Goal: Check status: Check status

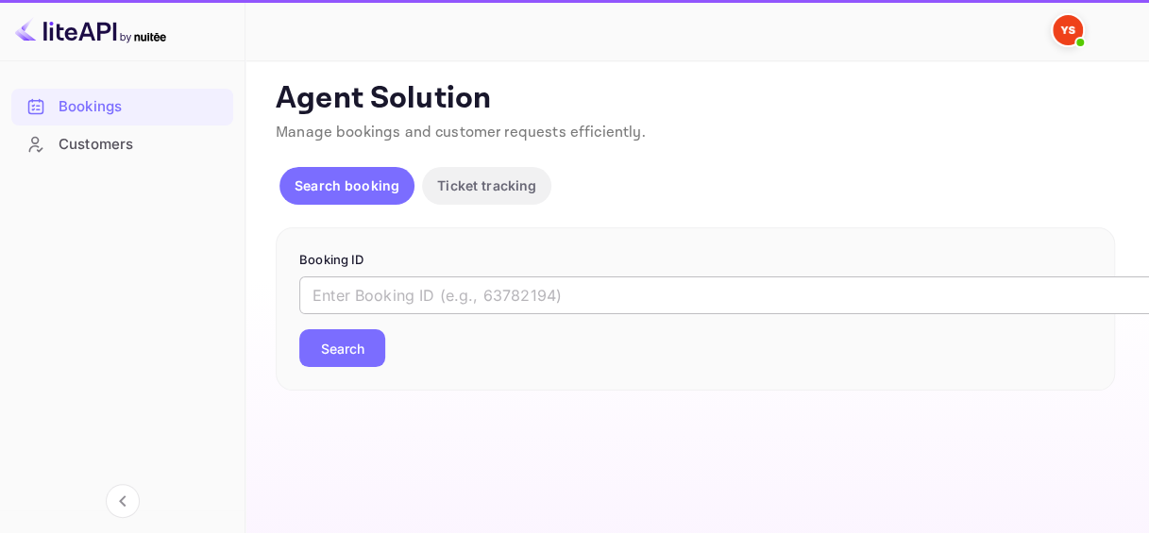
click at [406, 298] on input "text" at bounding box center [771, 296] width 944 height 38
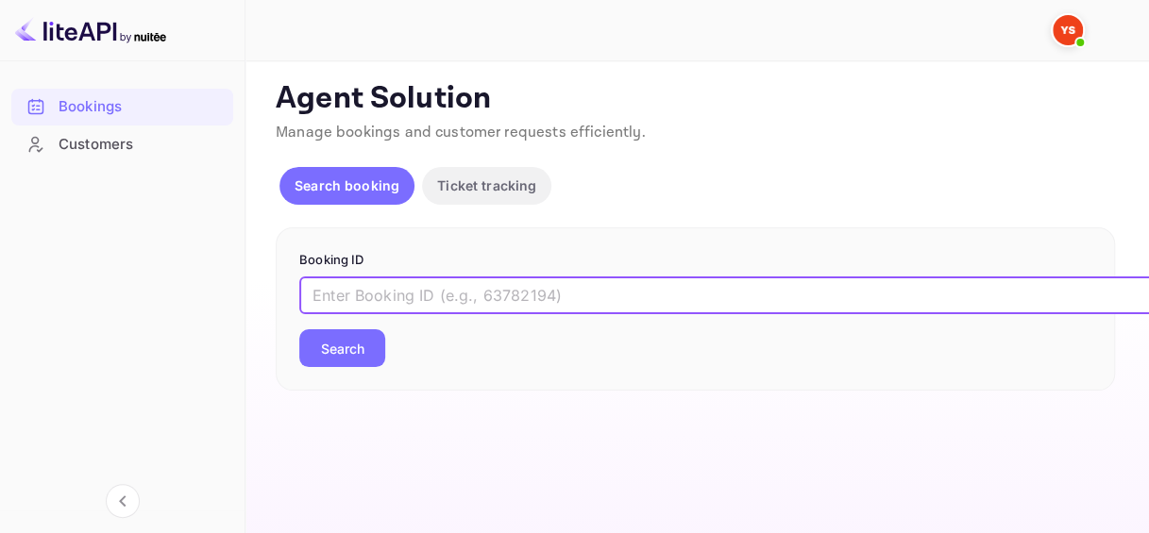
paste input "9864846"
type input "9864846"
click at [373, 341] on button "Search" at bounding box center [342, 349] width 86 height 38
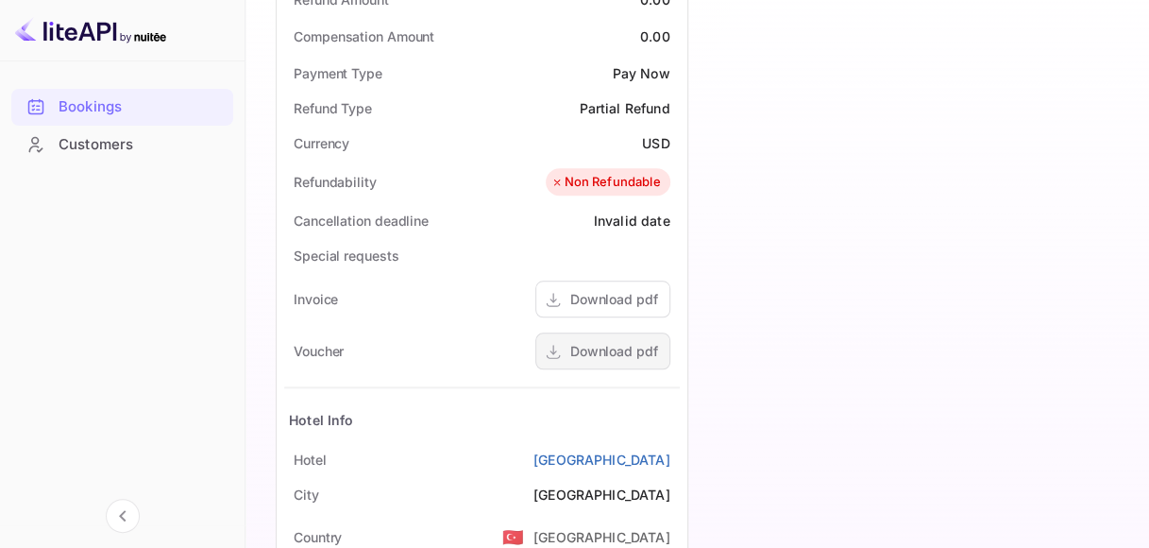
scroll to position [850, 0]
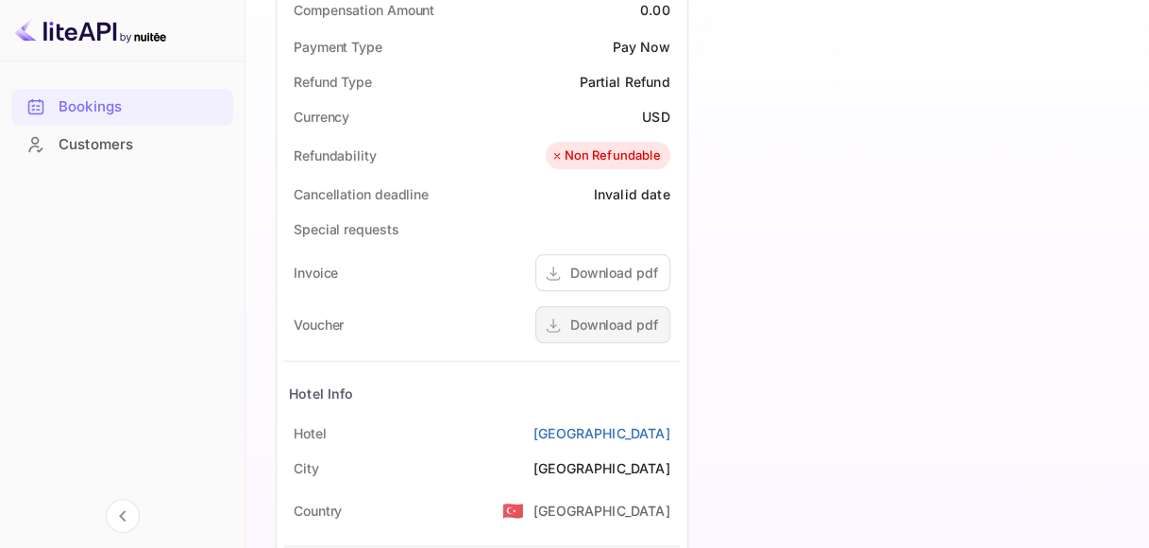
click at [595, 314] on div "Download pdf" at bounding box center [614, 324] width 88 height 20
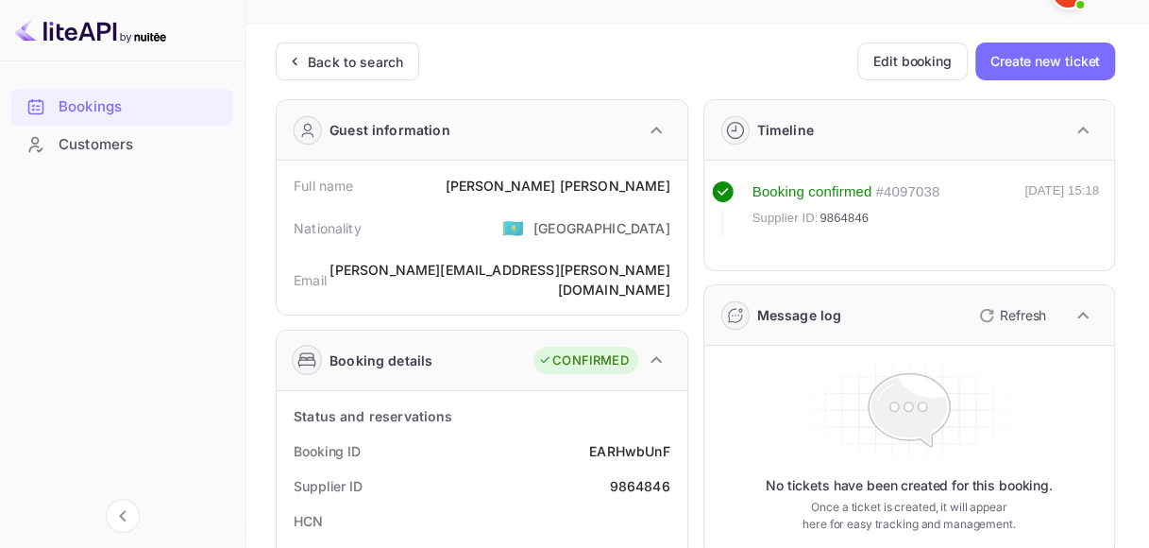
scroll to position [0, 0]
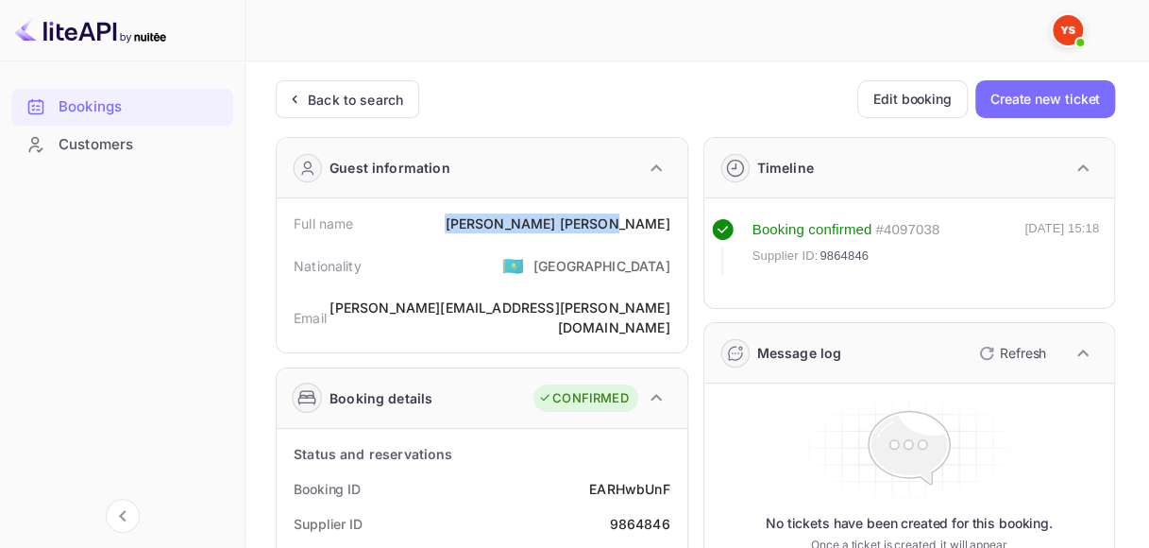
drag, startPoint x: 576, startPoint y: 220, endPoint x: 678, endPoint y: 223, distance: 102.0
click at [678, 223] on div "Full name [PERSON_NAME]" at bounding box center [482, 223] width 396 height 35
copy div "[PERSON_NAME]"
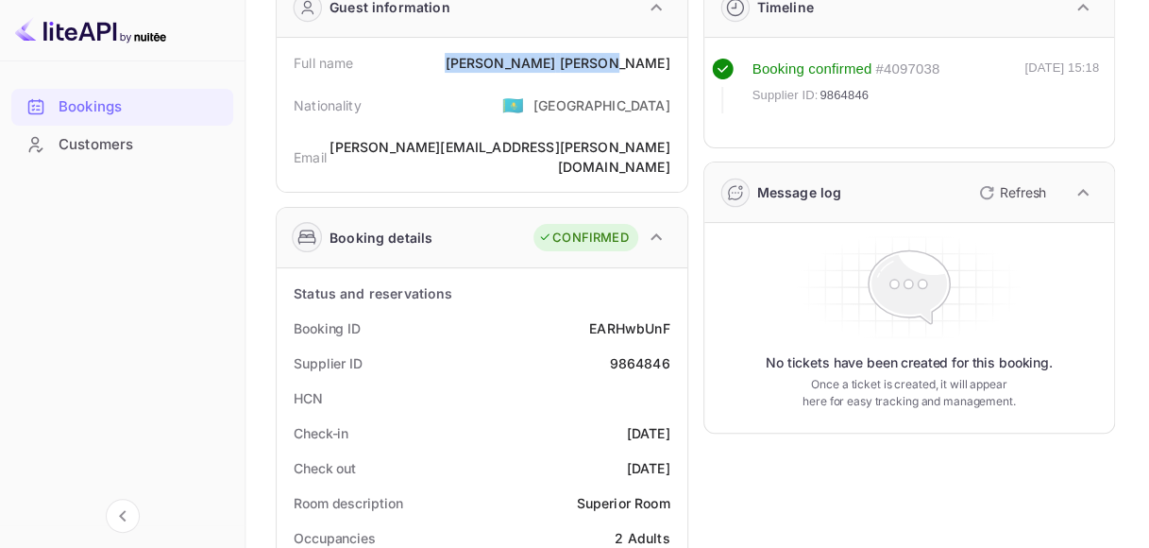
scroll to position [189, 0]
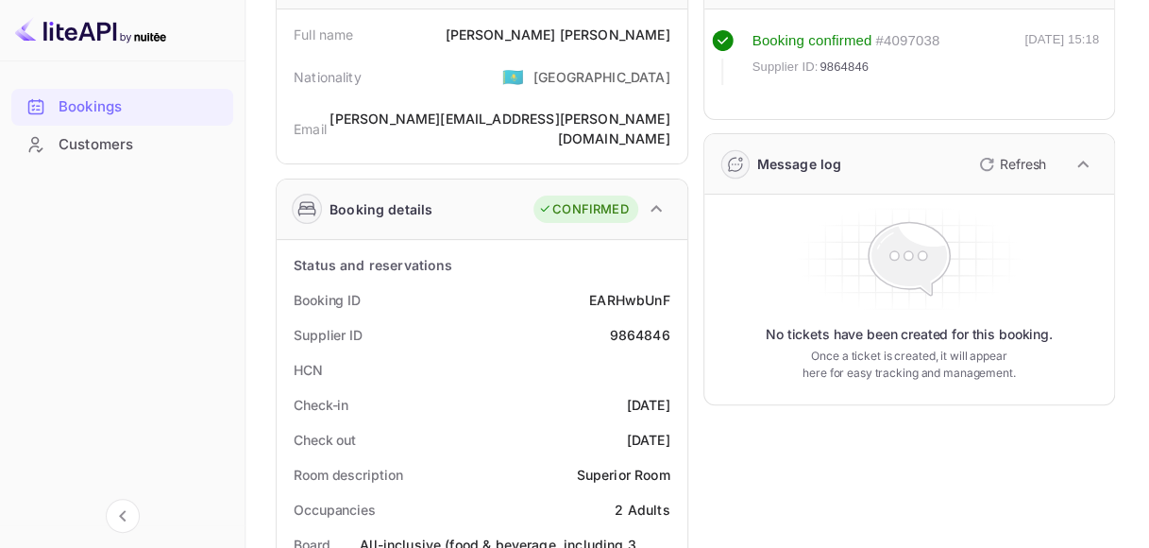
click at [651, 291] on div "Booking ID EARHwbUnF" at bounding box center [482, 299] width 396 height 35
click at [633, 290] on div "EARHwbUnF" at bounding box center [629, 300] width 80 height 20
copy div "EARHwbUnF"
click at [628, 325] on div "9864846" at bounding box center [639, 335] width 60 height 20
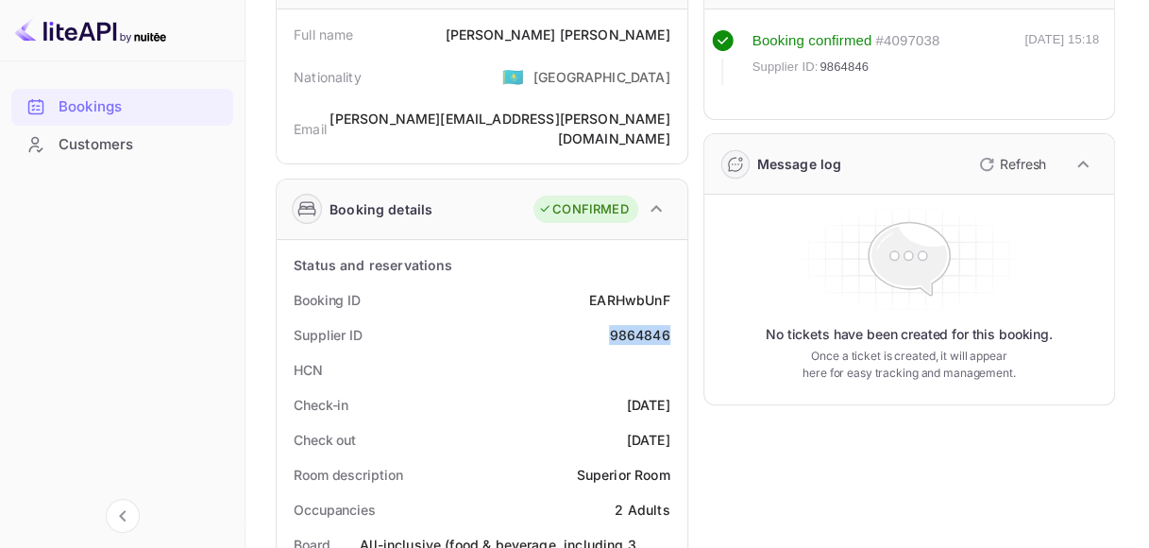
click at [628, 325] on div "9864846" at bounding box center [639, 335] width 60 height 20
copy div "9864846"
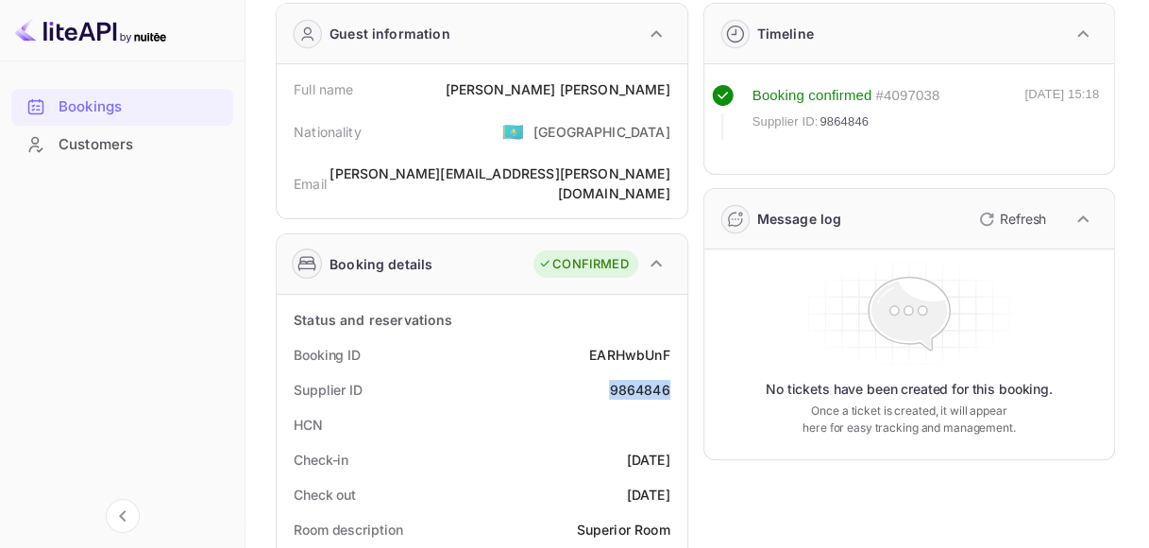
scroll to position [94, 0]
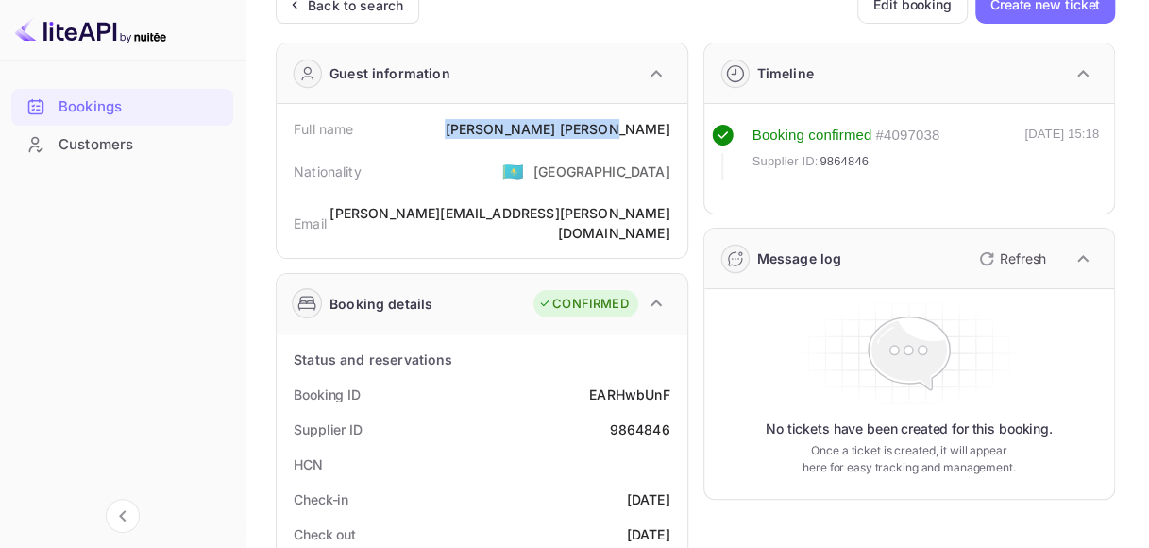
drag, startPoint x: 575, startPoint y: 130, endPoint x: 682, endPoint y: 130, distance: 106.7
click at [682, 130] on div "Full name [PERSON_NAME] Nationality 🇰🇿 [DEMOGRAPHIC_DATA] [PERSON_NAME] [PERSON…" at bounding box center [482, 181] width 411 height 154
copy div "[PERSON_NAME]"
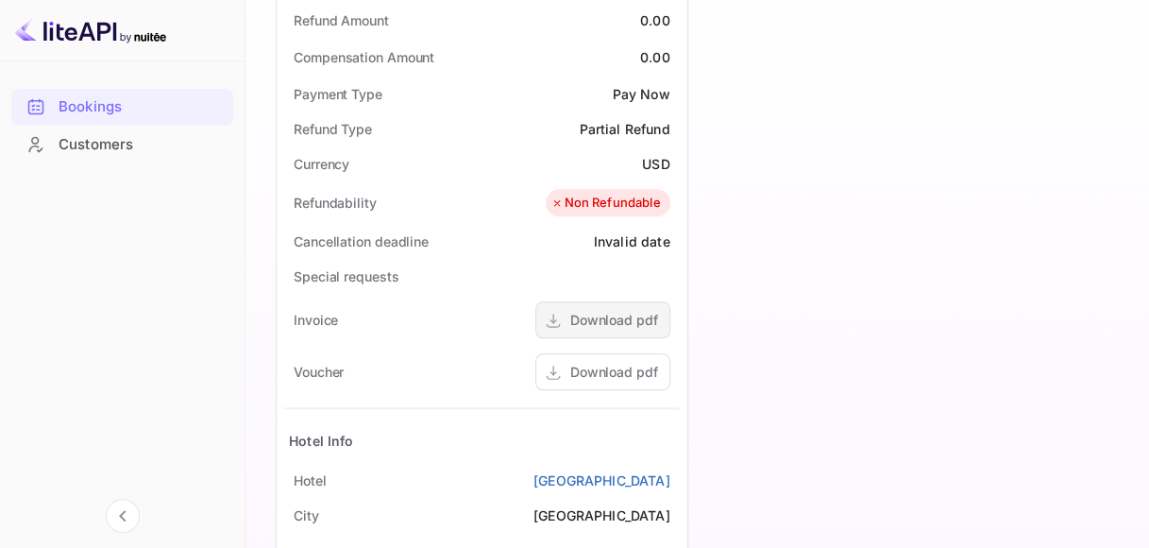
scroll to position [944, 0]
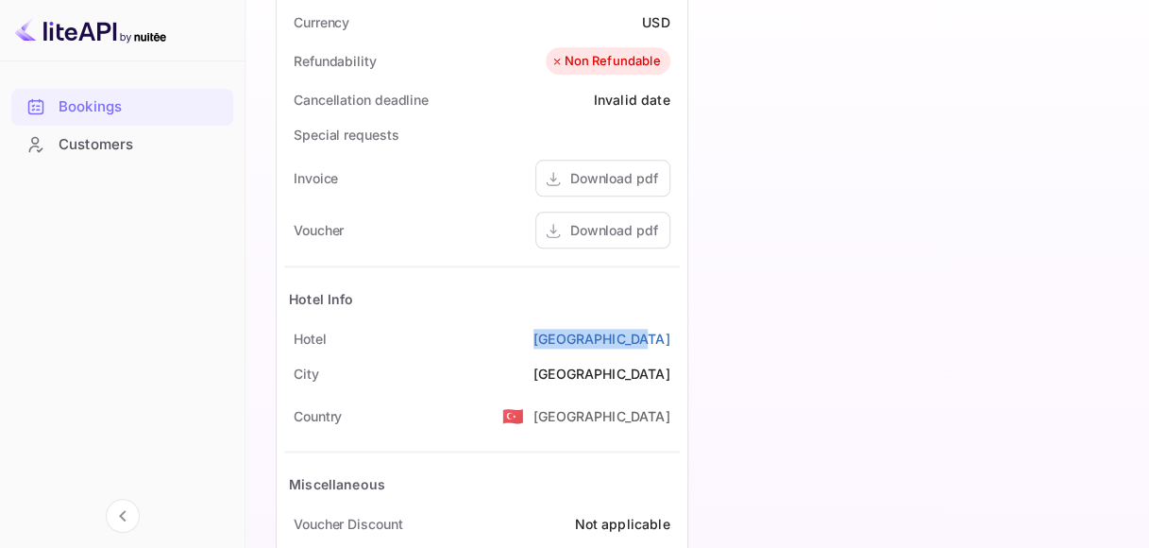
drag, startPoint x: 566, startPoint y: 313, endPoint x: 680, endPoint y: 310, distance: 113.3
click at [681, 311] on div "Status and reservations Booking ID EARHwbUnF Supplier ID 9864846 HCN Check-in […" at bounding box center [482, 51] width 411 height 1134
copy link "[GEOGRAPHIC_DATA]"
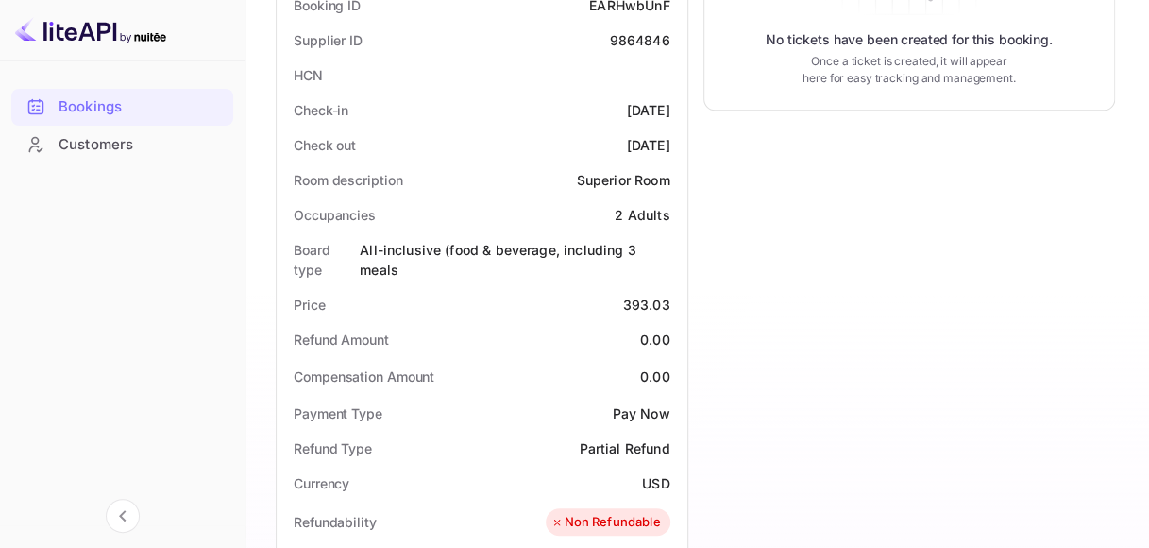
scroll to position [378, 0]
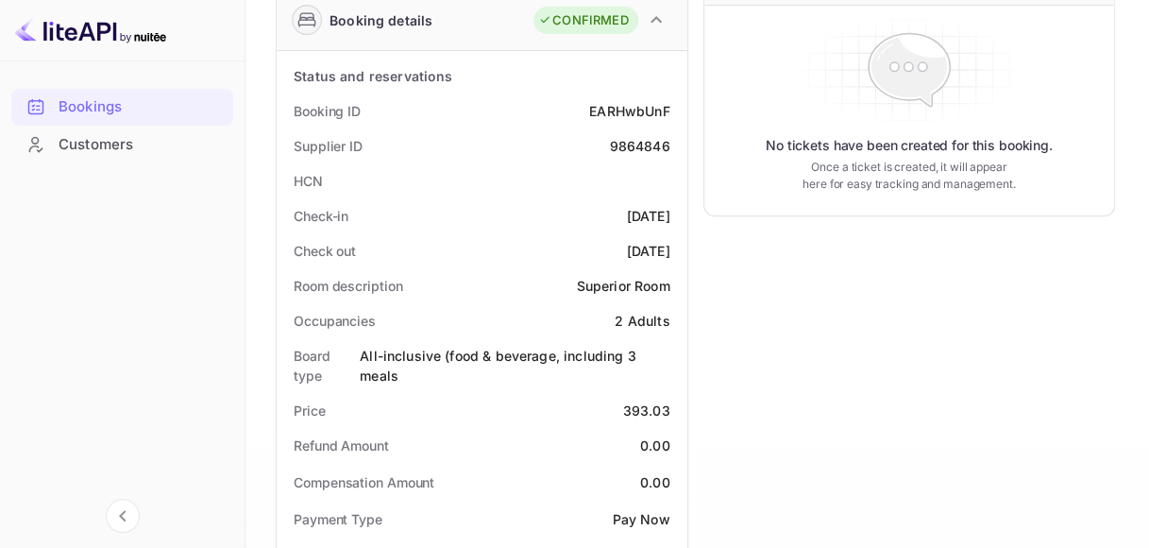
drag, startPoint x: 593, startPoint y: 192, endPoint x: 674, endPoint y: 193, distance: 81.2
click at [674, 198] on div "Check-in [DATE]" at bounding box center [482, 215] width 396 height 35
copy div "[DATE]"
drag, startPoint x: 594, startPoint y: 223, endPoint x: 678, endPoint y: 228, distance: 84.2
click at [678, 233] on div "Check out [DATE]" at bounding box center [482, 250] width 396 height 35
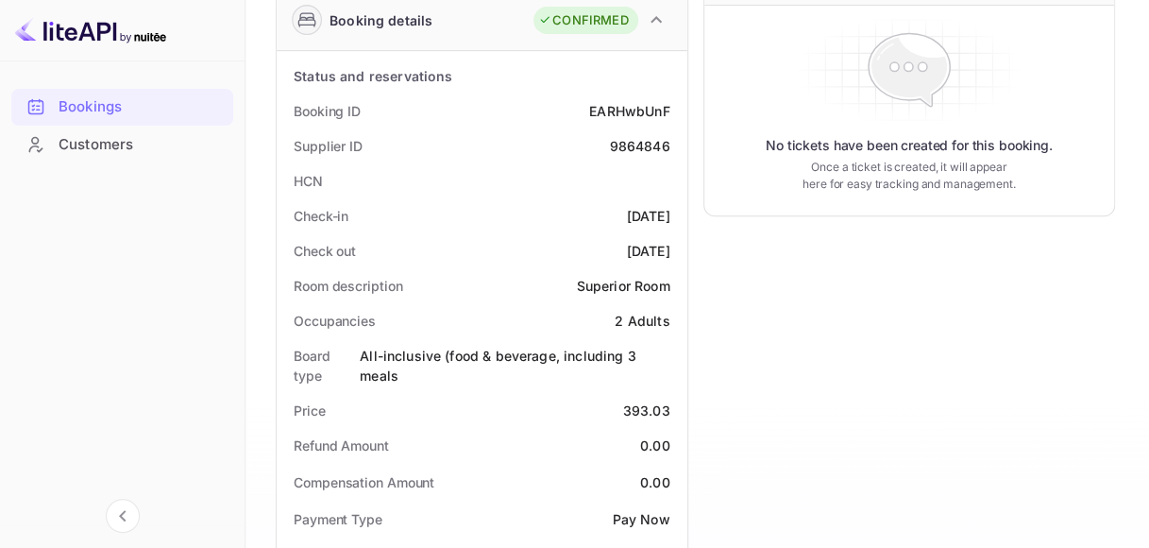
copy div "[DATE]"
